Goal: Task Accomplishment & Management: Use online tool/utility

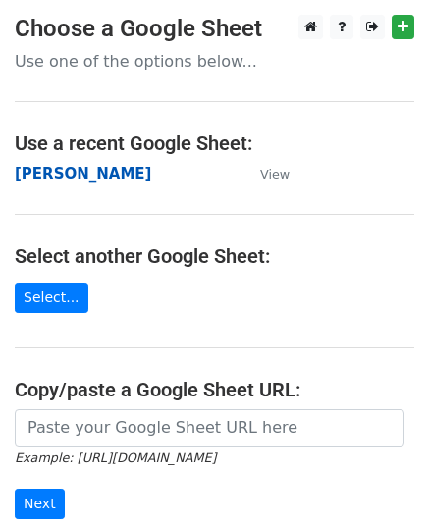
click at [66, 178] on strong "[PERSON_NAME]" at bounding box center [83, 174] width 136 height 18
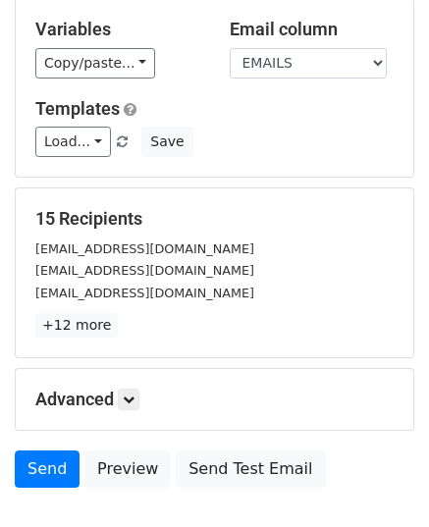
scroll to position [294, 0]
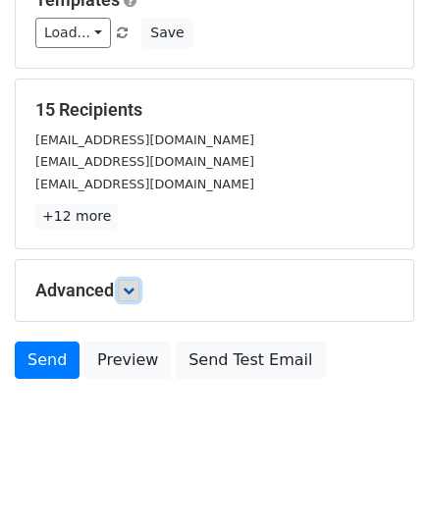
click at [139, 284] on link at bounding box center [129, 291] width 22 height 22
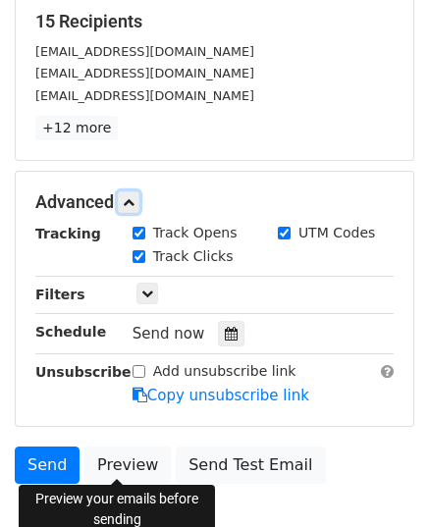
scroll to position [491, 0]
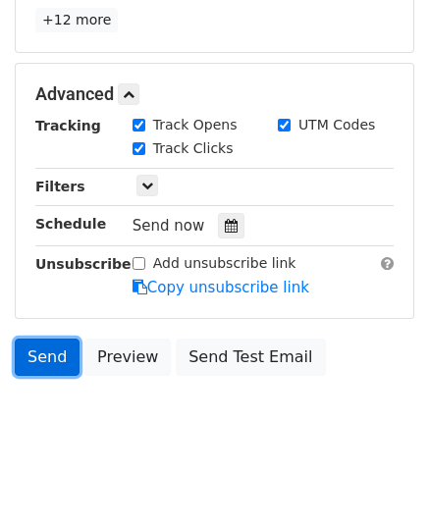
click at [46, 352] on link "Send" at bounding box center [47, 357] width 65 height 37
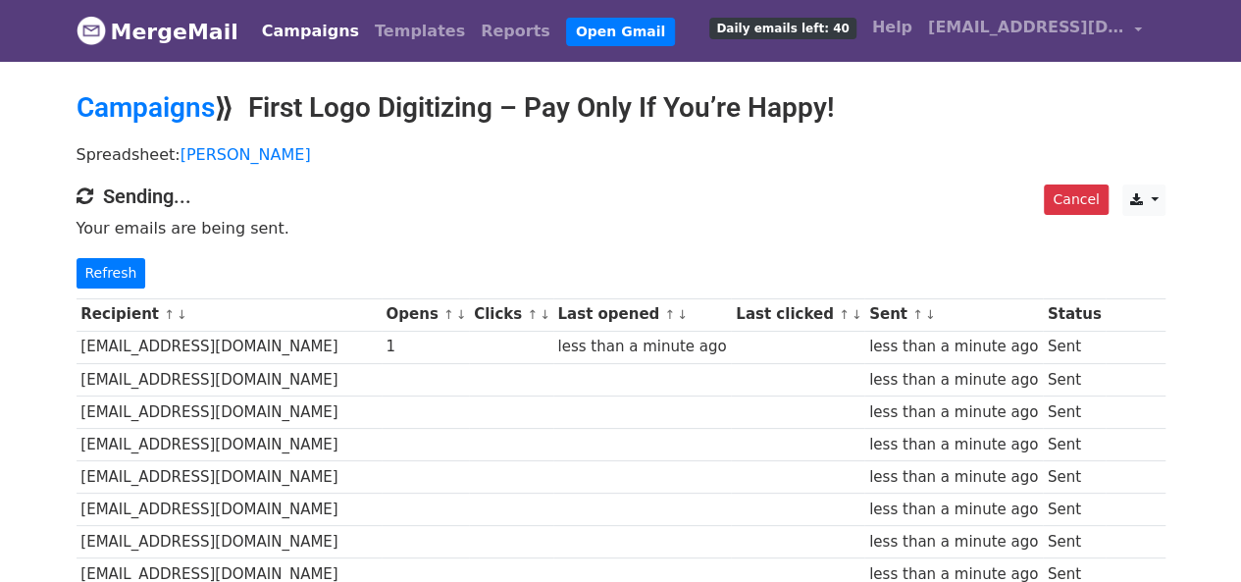
click at [111, 251] on div "Cancel CSV Excel Sending... Your emails are being sent. Refresh" at bounding box center [621, 236] width 1119 height 104
click at [111, 263] on link "Refresh" at bounding box center [112, 273] width 70 height 30
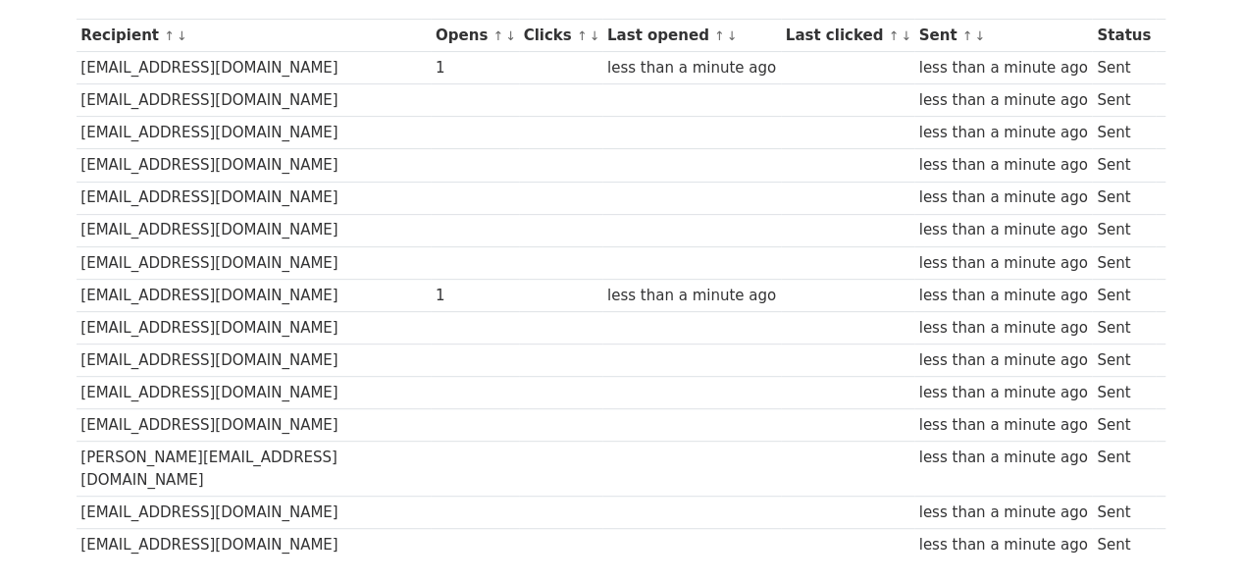
scroll to position [398, 0]
